Goal: Transaction & Acquisition: Obtain resource

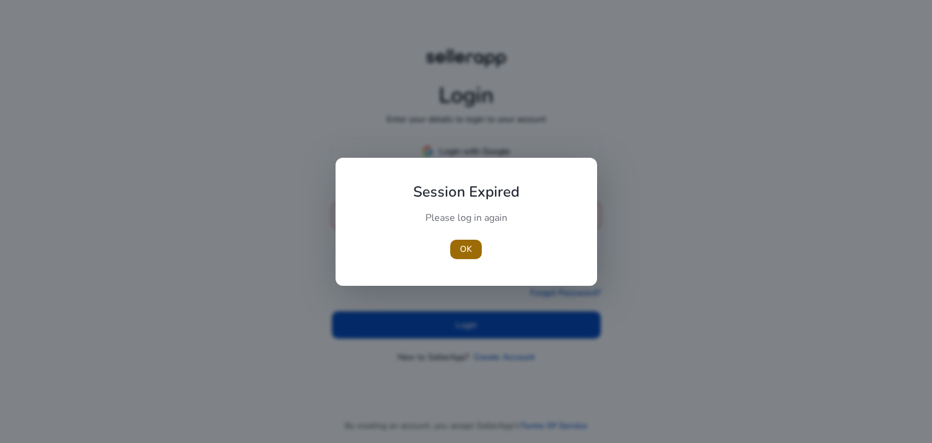
type input "**********"
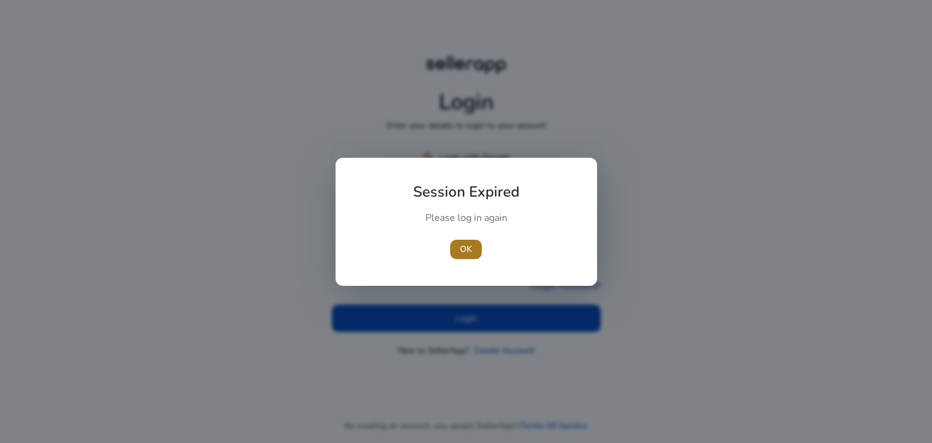
click at [472, 254] on span "OK" at bounding box center [466, 249] width 12 height 13
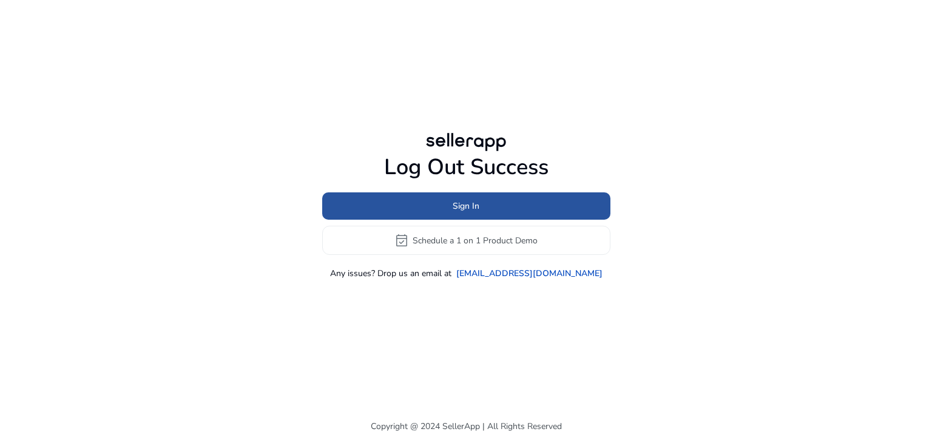
click at [478, 205] on span "Sign In" at bounding box center [466, 206] width 27 height 13
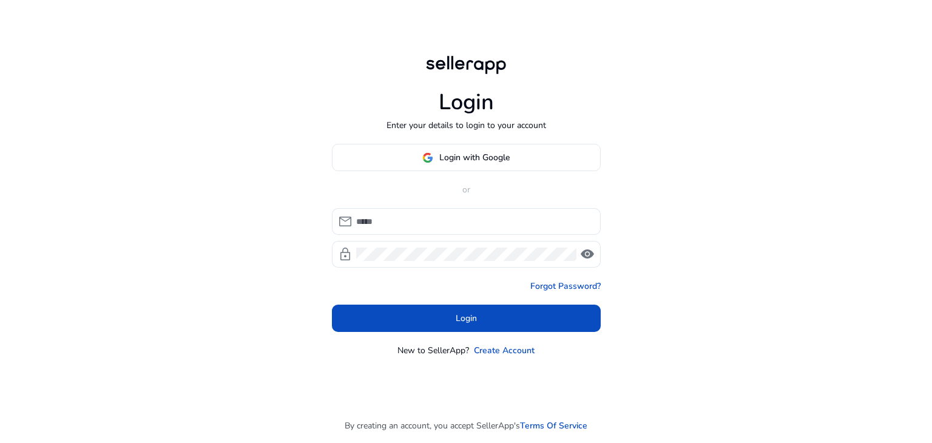
type input "**********"
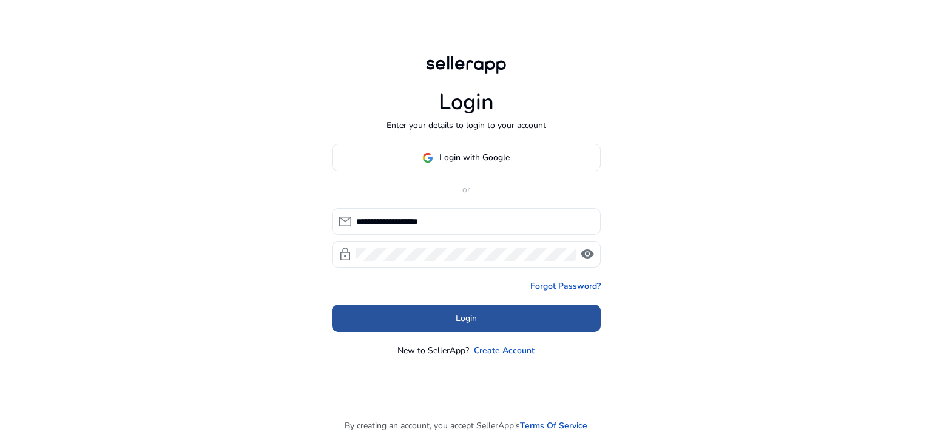
click at [469, 315] on span "Login" at bounding box center [466, 318] width 21 height 13
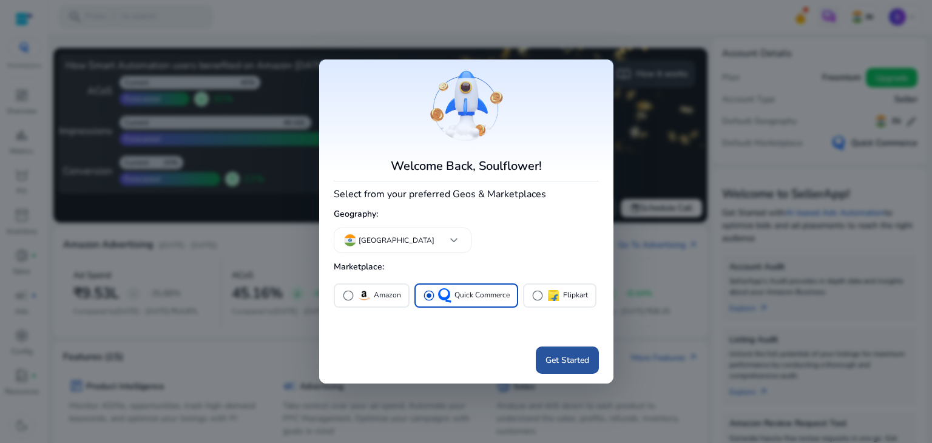
click at [573, 360] on span "Get Started" at bounding box center [568, 360] width 44 height 13
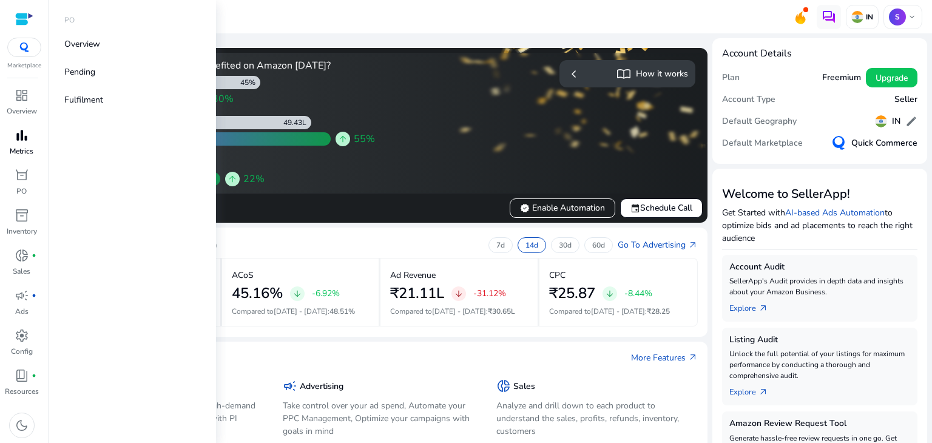
click at [29, 130] on div "bar_chart" at bounding box center [22, 135] width 34 height 19
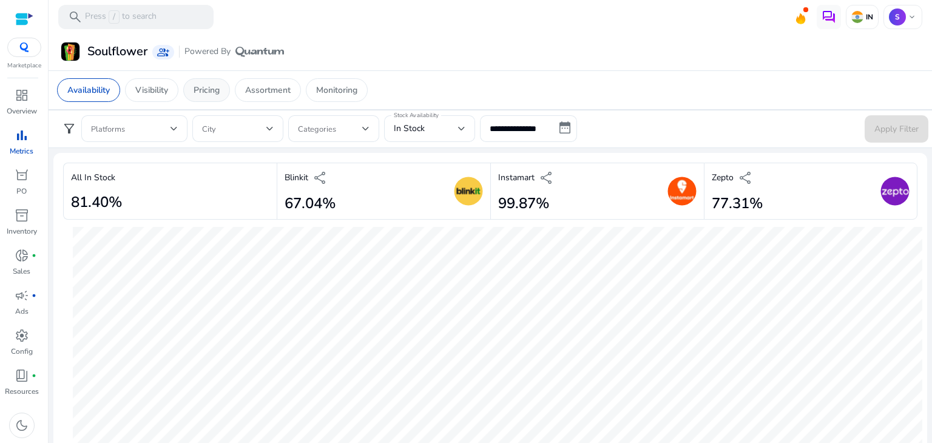
click at [204, 91] on p "Pricing" at bounding box center [207, 90] width 26 height 13
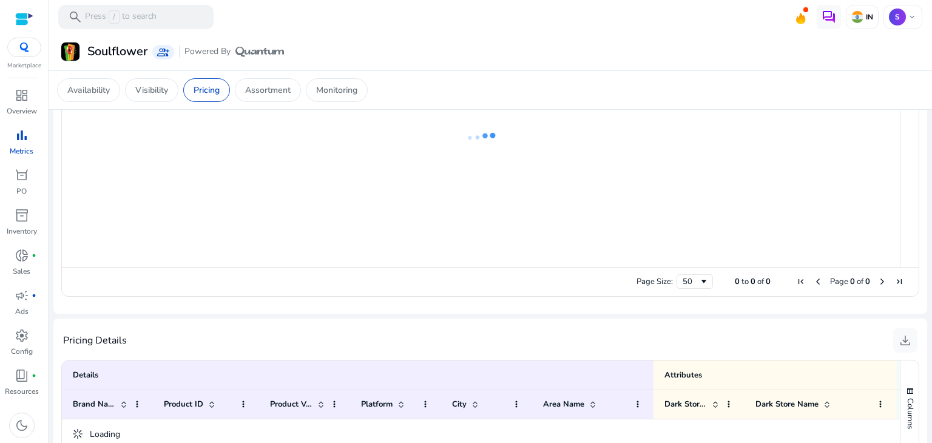
scroll to position [584, 0]
click at [906, 340] on span "download" at bounding box center [905, 338] width 15 height 15
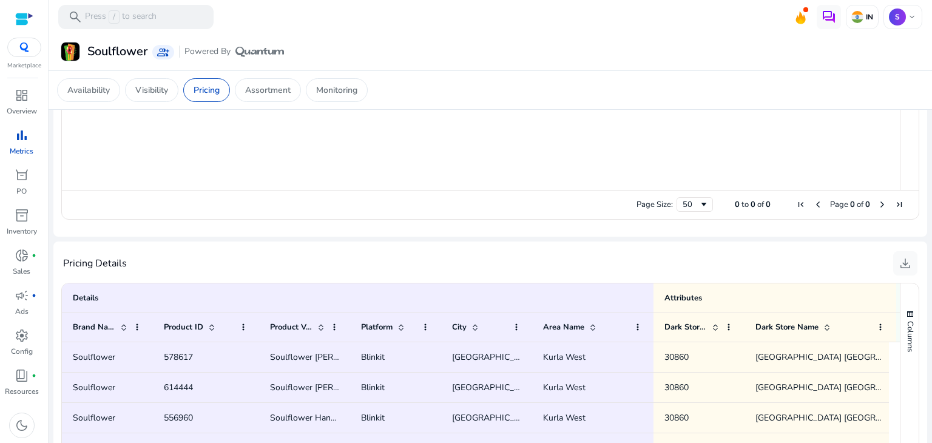
scroll to position [637, 0]
click at [922, 157] on mat-sidenav-content "search Press / to search IN S keyboard_arrow_down We are getting things ready f…" at bounding box center [491, 221] width 884 height 443
click at [902, 263] on span "download" at bounding box center [905, 263] width 15 height 15
click at [905, 267] on span "download" at bounding box center [905, 263] width 15 height 15
click at [902, 265] on span "download" at bounding box center [905, 263] width 15 height 15
